Goal: Task Accomplishment & Management: Manage account settings

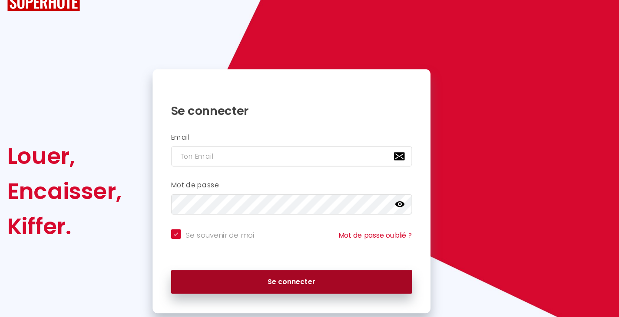
click at [381, 287] on button "Se connecter" at bounding box center [309, 284] width 215 height 22
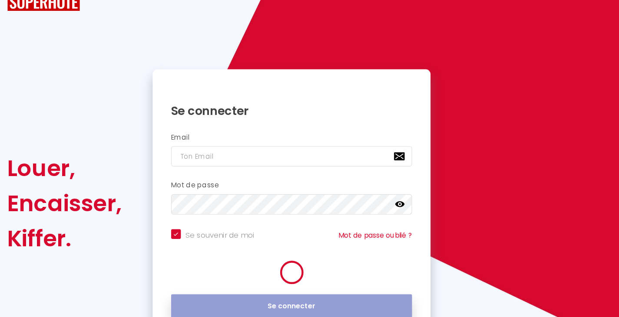
checkbox input "true"
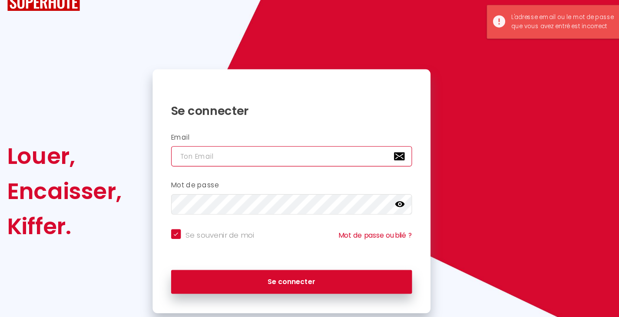
click at [295, 175] on input "email" at bounding box center [309, 171] width 215 height 18
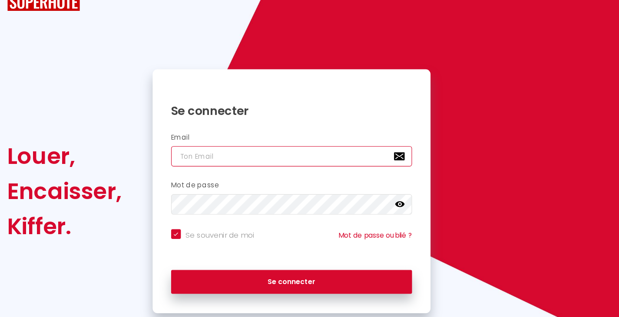
type input "[EMAIL_ADDRESS][DOMAIN_NAME]"
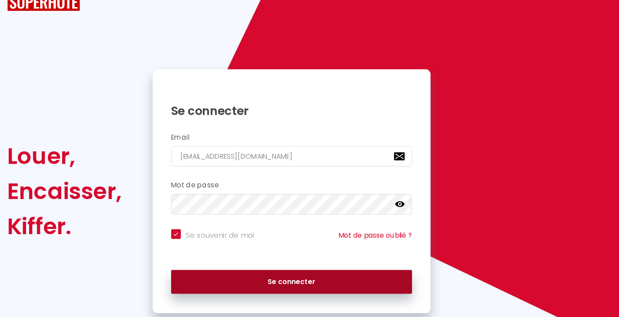
click at [320, 284] on button "Se connecter" at bounding box center [309, 284] width 215 height 22
checkbox input "true"
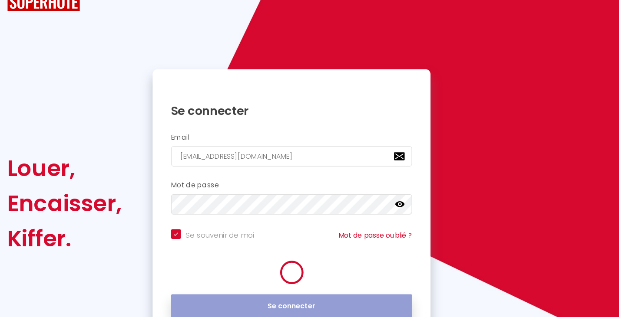
scroll to position [30, 0]
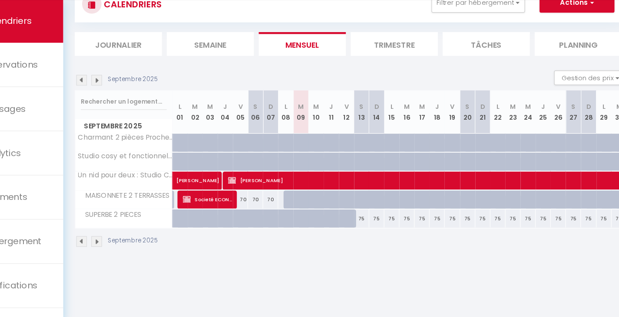
click at [372, 230] on div "75" at bounding box center [371, 226] width 13 height 16
type input "75"
type input "[DATE]"
type input "Dim 14 Septembre 2025"
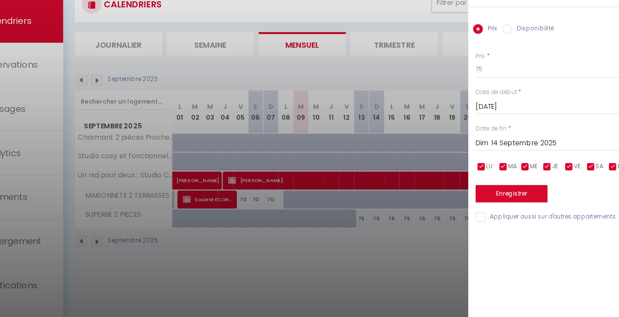
click at [503, 57] on input "Disponibilité" at bounding box center [501, 57] width 9 height 9
radio input "true"
radio input "false"
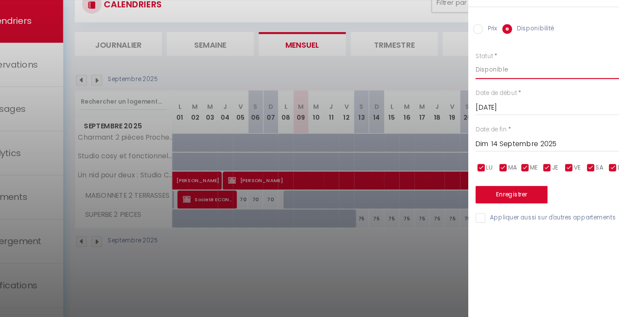
click at [513, 97] on select "Disponible Indisponible" at bounding box center [545, 94] width 145 height 17
select select "0"
click at [473, 86] on select "Disponible Indisponible" at bounding box center [545, 94] width 145 height 17
click at [513, 206] on button "Enregistrer" at bounding box center [505, 206] width 64 height 16
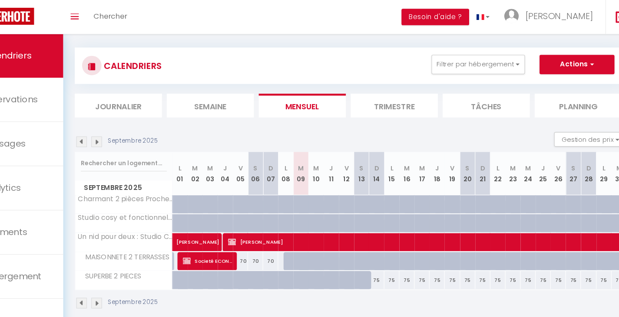
scroll to position [0, 0]
